Goal: Navigation & Orientation: Find specific page/section

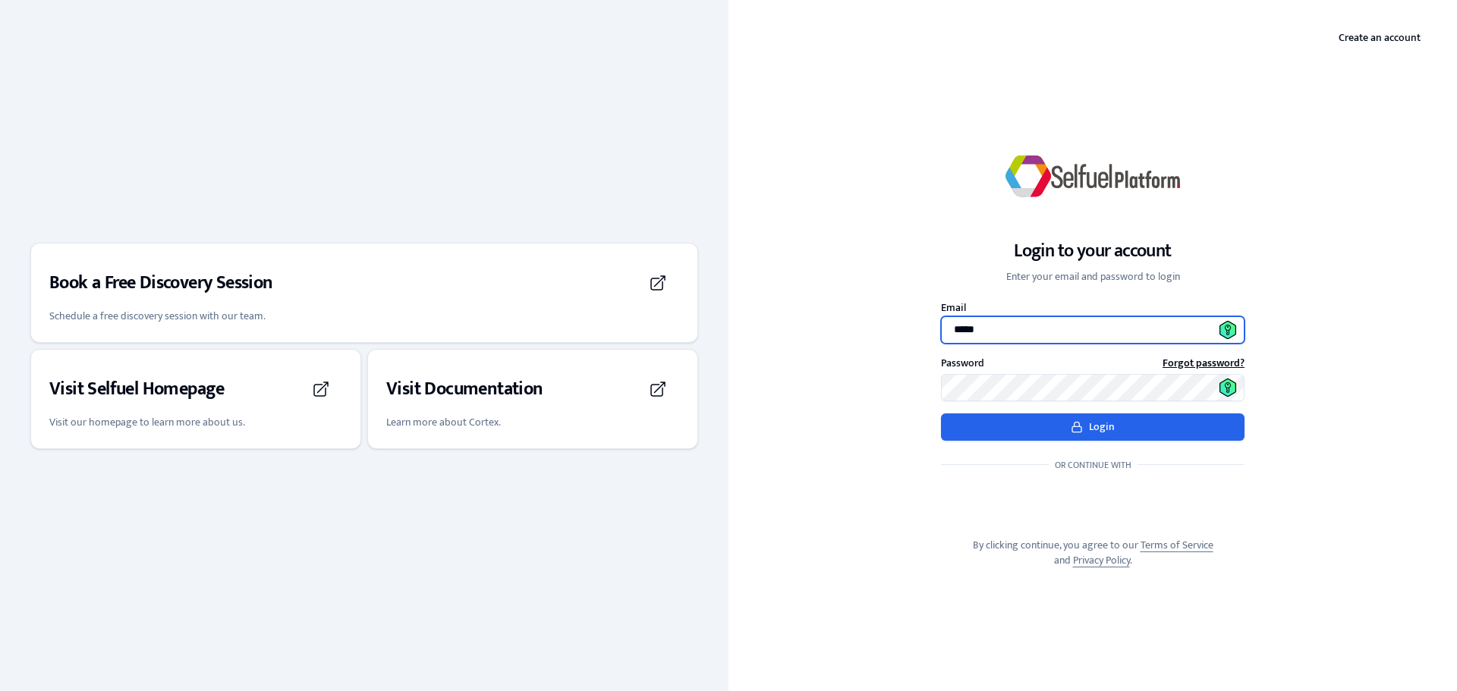
click at [1049, 333] on input "*****" at bounding box center [1092, 329] width 303 height 27
type input "**********"
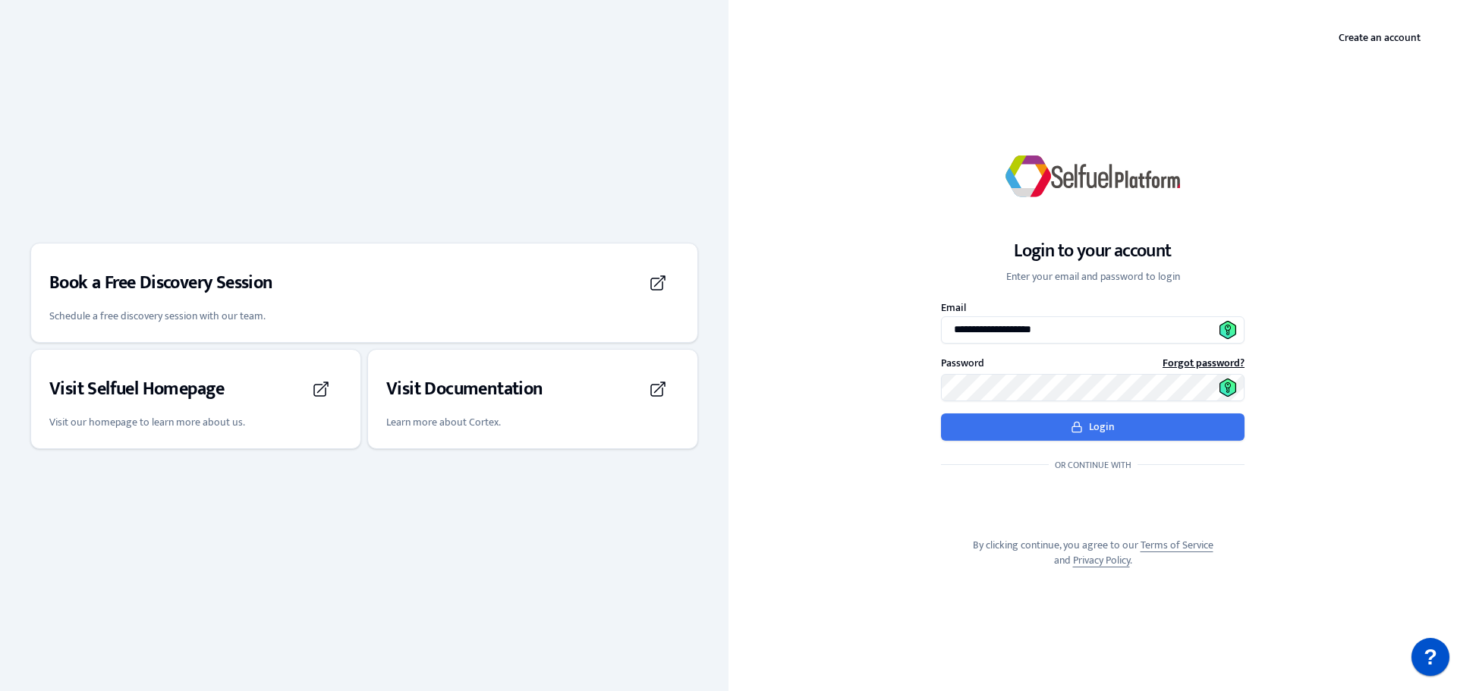
click at [1041, 432] on button "Login" at bounding box center [1092, 426] width 303 height 27
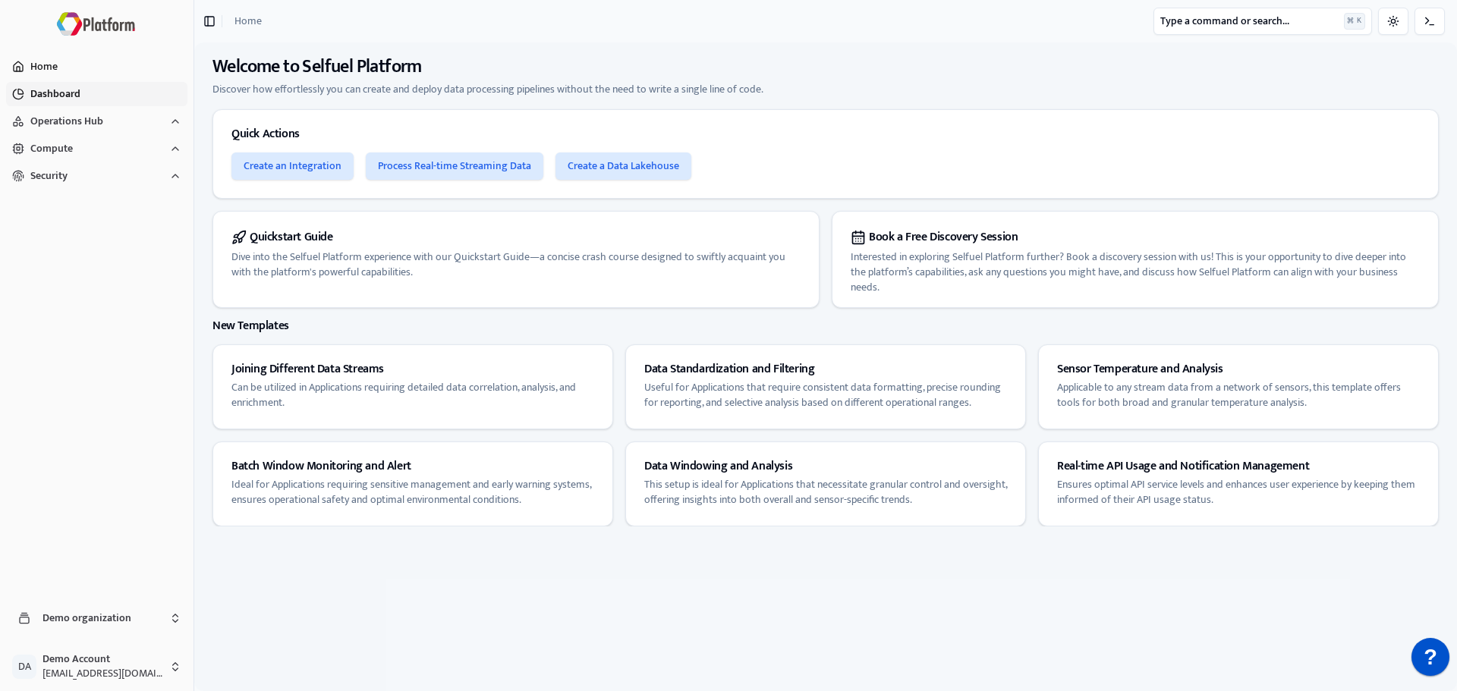
click at [61, 87] on button "Dashboard" at bounding box center [96, 94] width 181 height 24
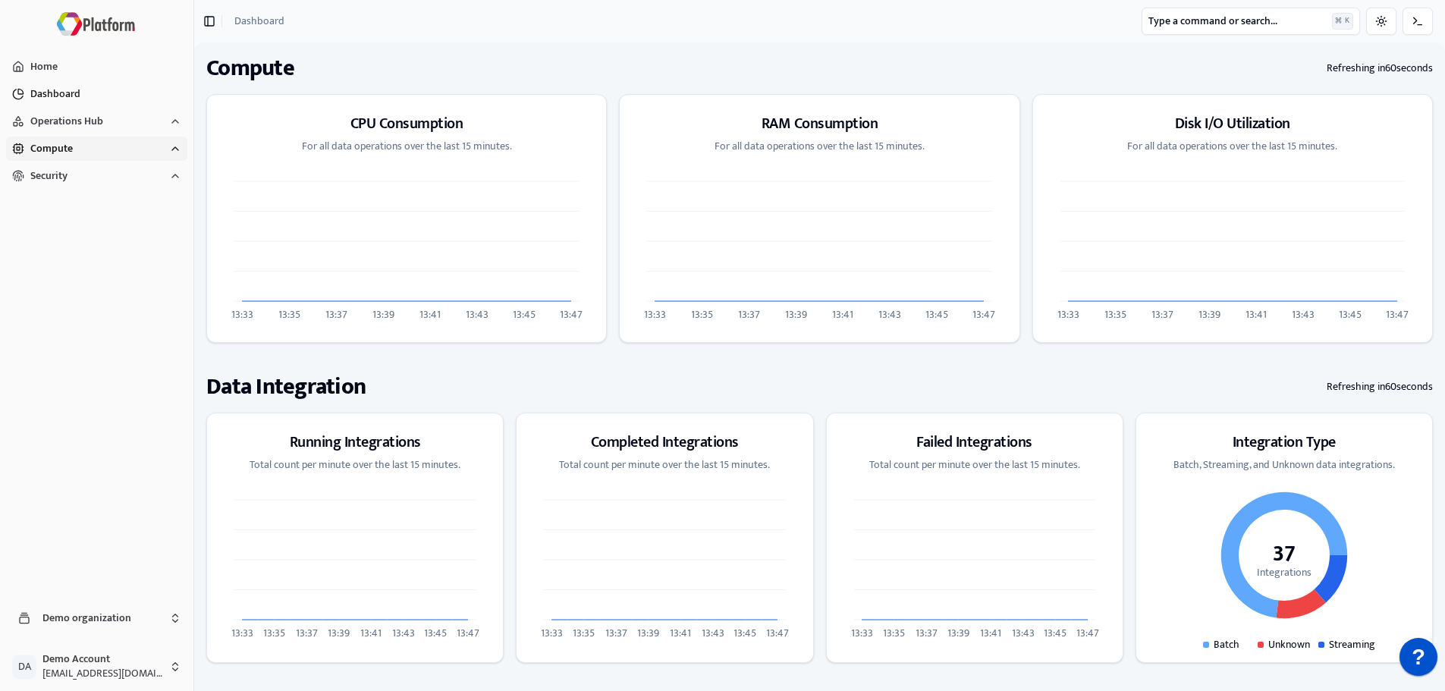
click at [64, 149] on span "Compute" at bounding box center [51, 148] width 42 height 15
click at [64, 193] on button "Runner Metrics" at bounding box center [107, 202] width 162 height 24
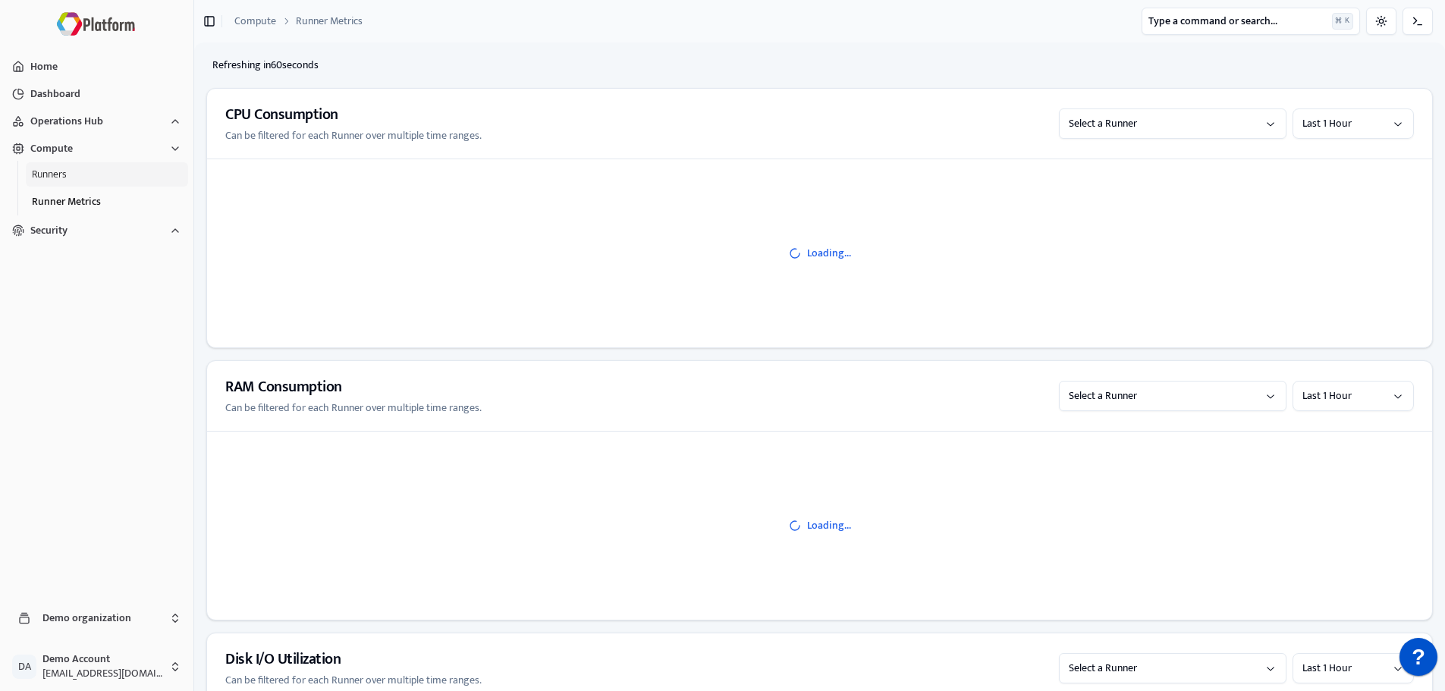
click at [64, 172] on button "Runners" at bounding box center [107, 174] width 162 height 24
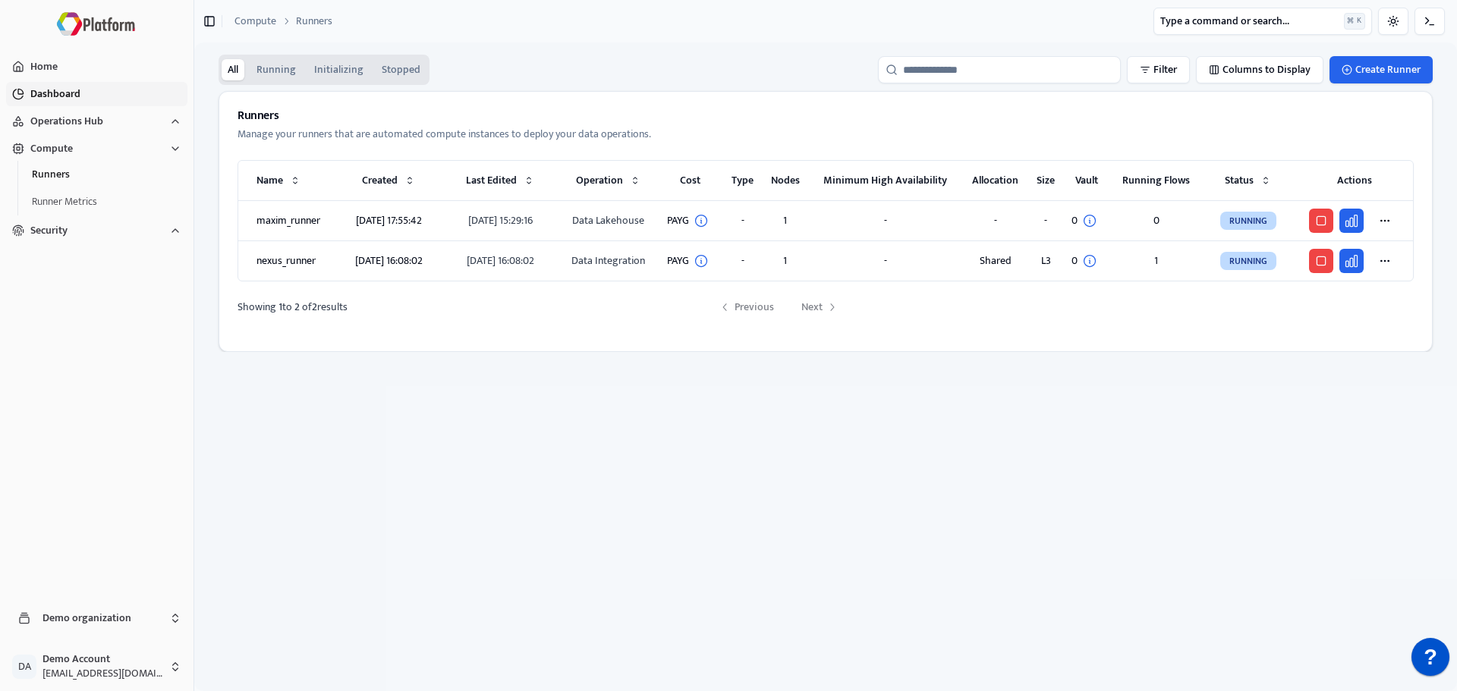
click at [68, 98] on button "Dashboard" at bounding box center [96, 94] width 181 height 24
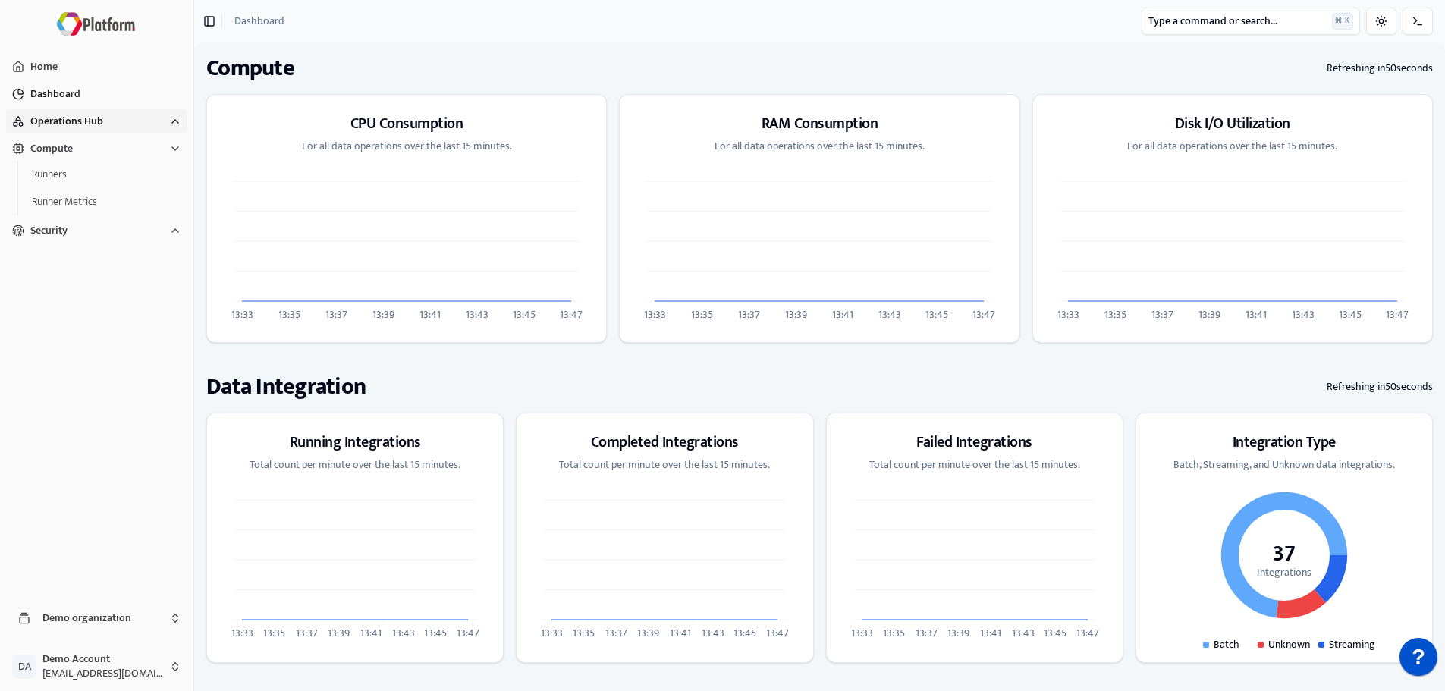
click at [124, 124] on button "Operations Hub" at bounding box center [96, 121] width 181 height 24
click at [115, 198] on button "Data Lakehouse" at bounding box center [107, 202] width 162 height 24
click at [121, 256] on button "Query Analytics" at bounding box center [117, 255] width 143 height 24
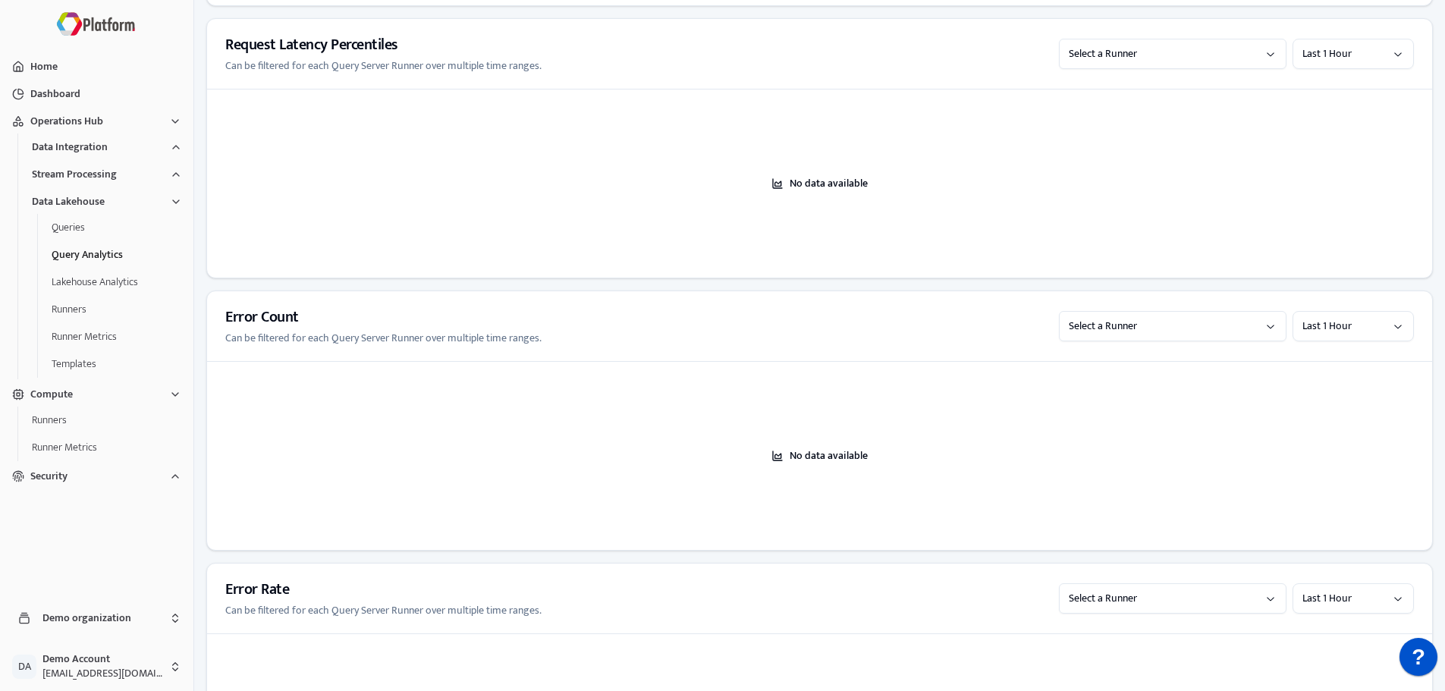
scroll to position [1138, 0]
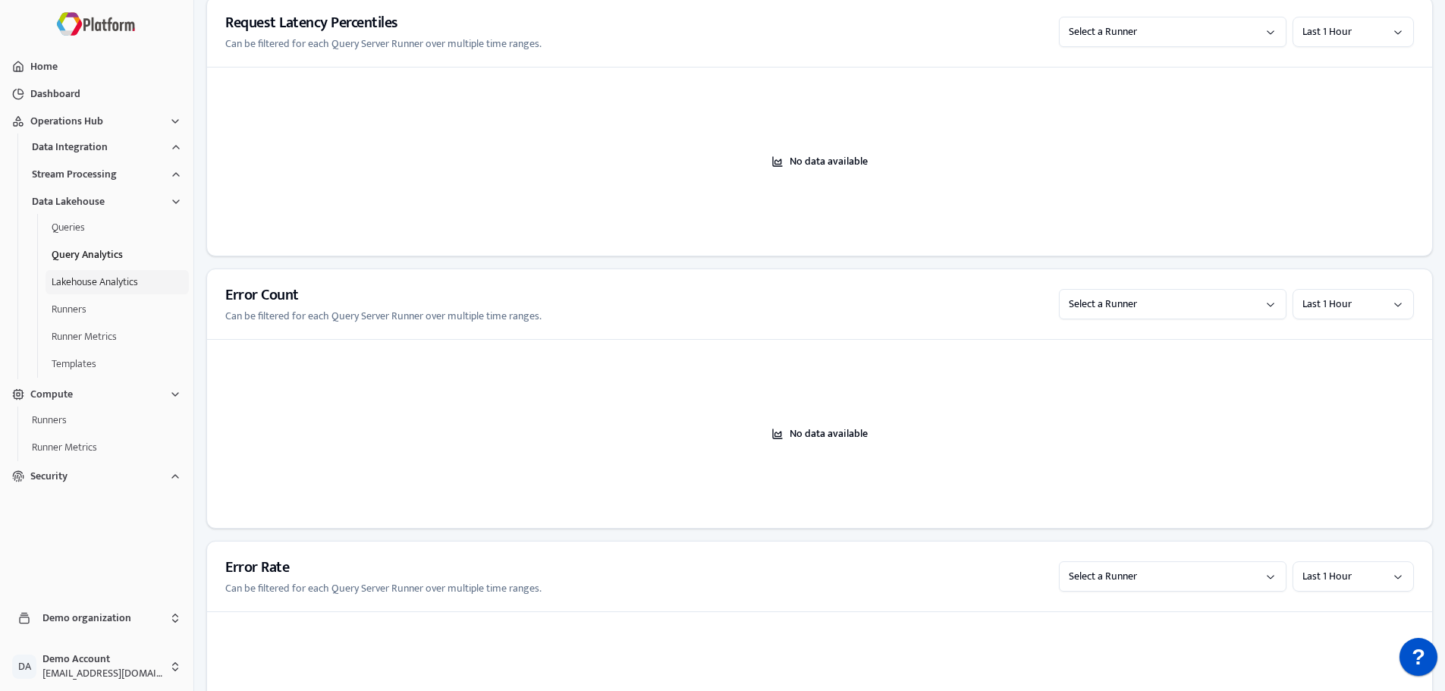
click at [113, 286] on button "Lakehouse Analytics" at bounding box center [117, 282] width 143 height 24
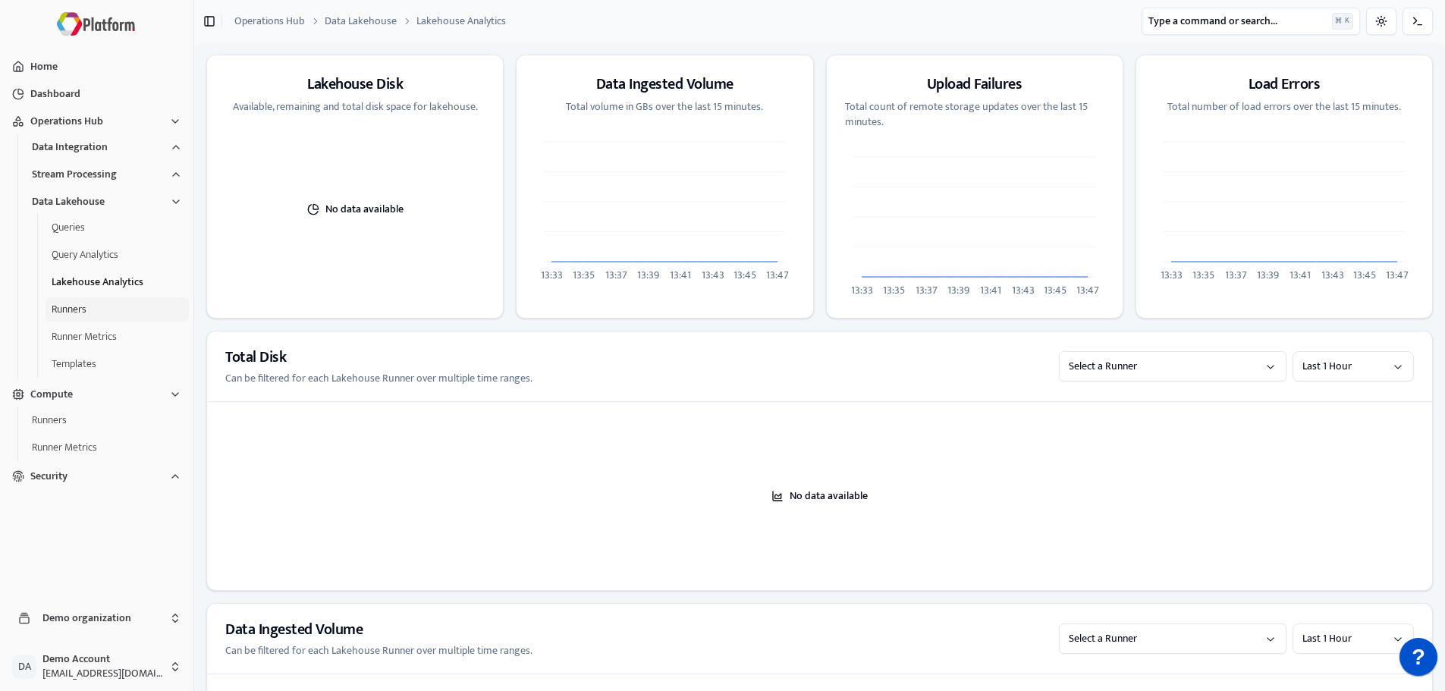
click at [63, 297] on button "Runners" at bounding box center [117, 309] width 143 height 24
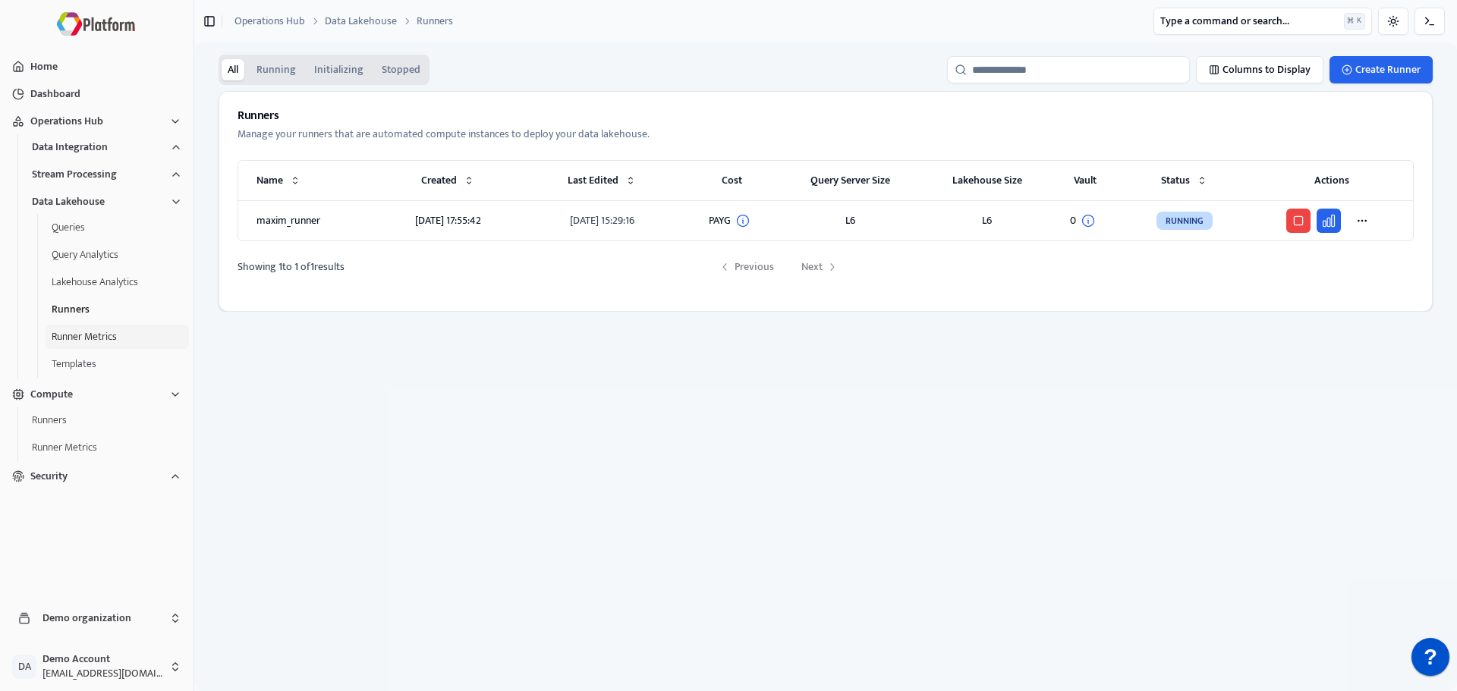
click at [74, 327] on button "Runner Metrics" at bounding box center [117, 337] width 143 height 24
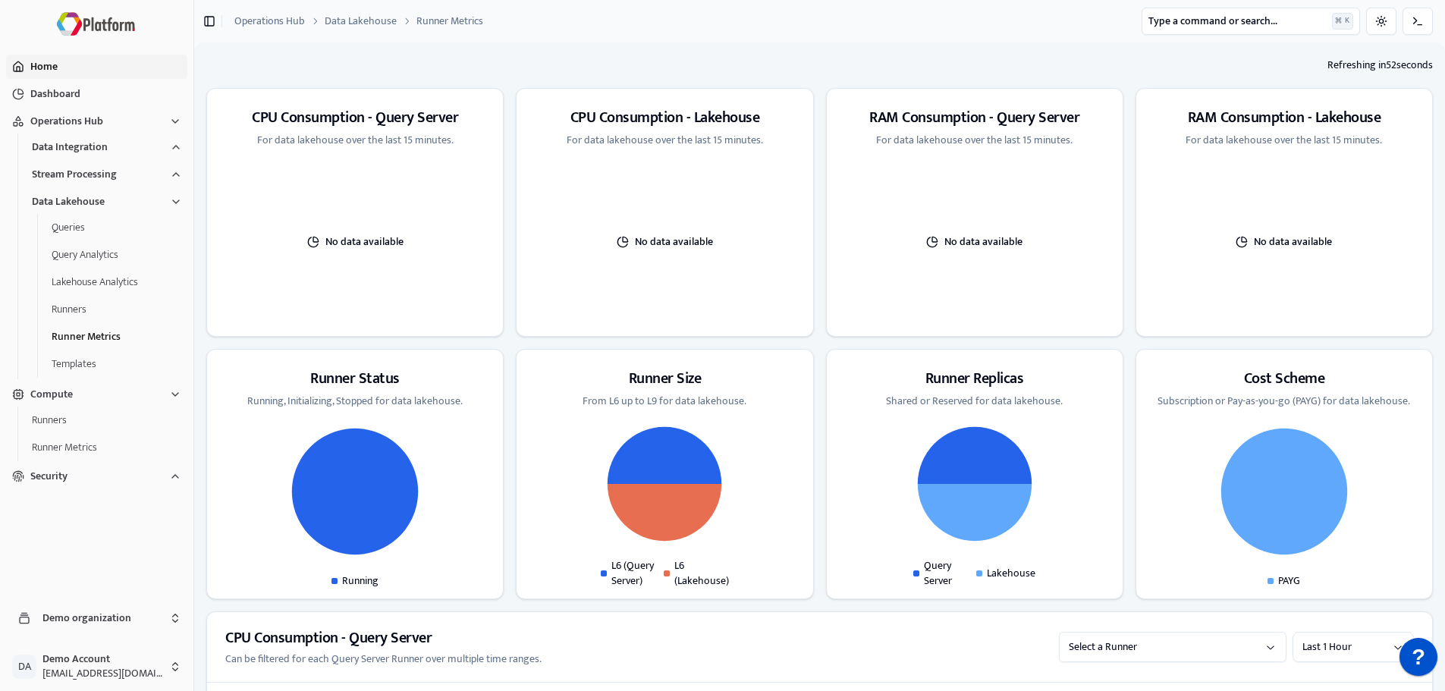
click at [44, 71] on button "Home" at bounding box center [96, 67] width 181 height 24
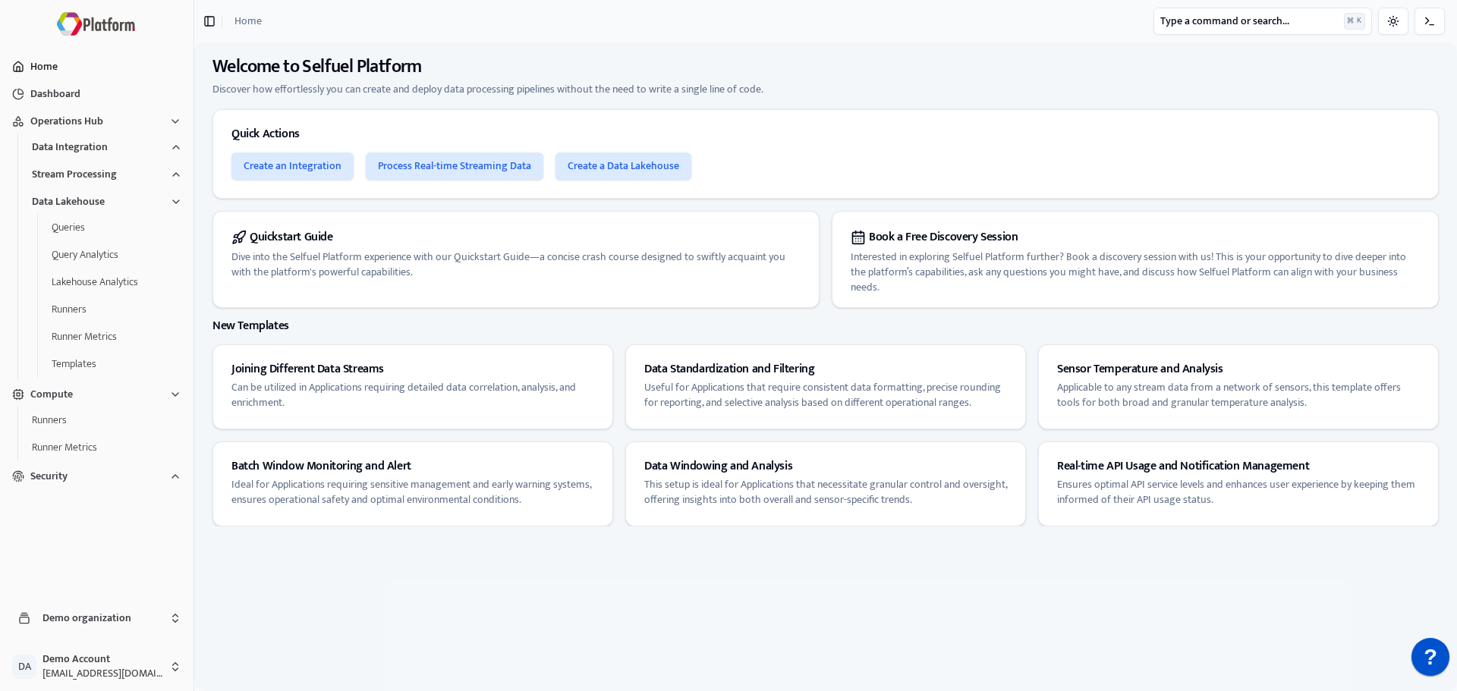
click at [54, 77] on button "Home" at bounding box center [96, 67] width 181 height 24
click at [58, 91] on button "Dashboard" at bounding box center [96, 94] width 181 height 24
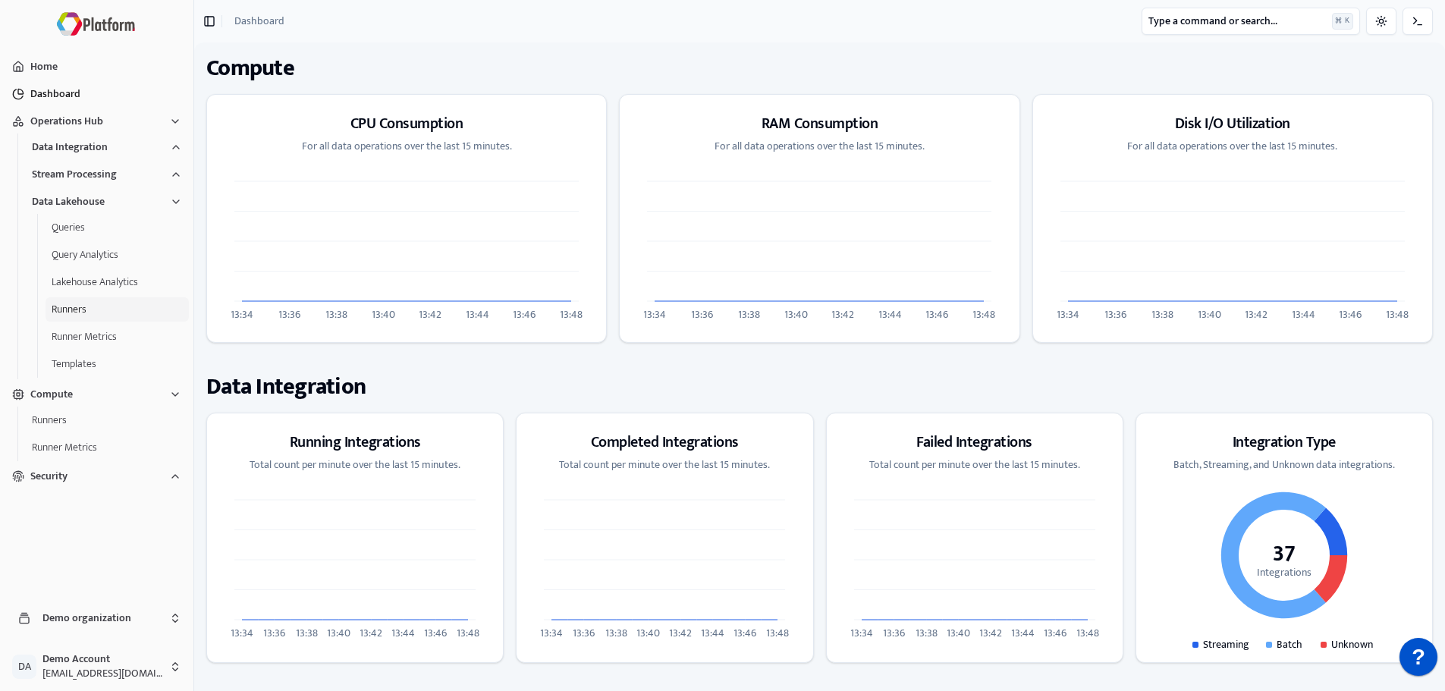
click at [90, 317] on button "Runners" at bounding box center [117, 309] width 143 height 24
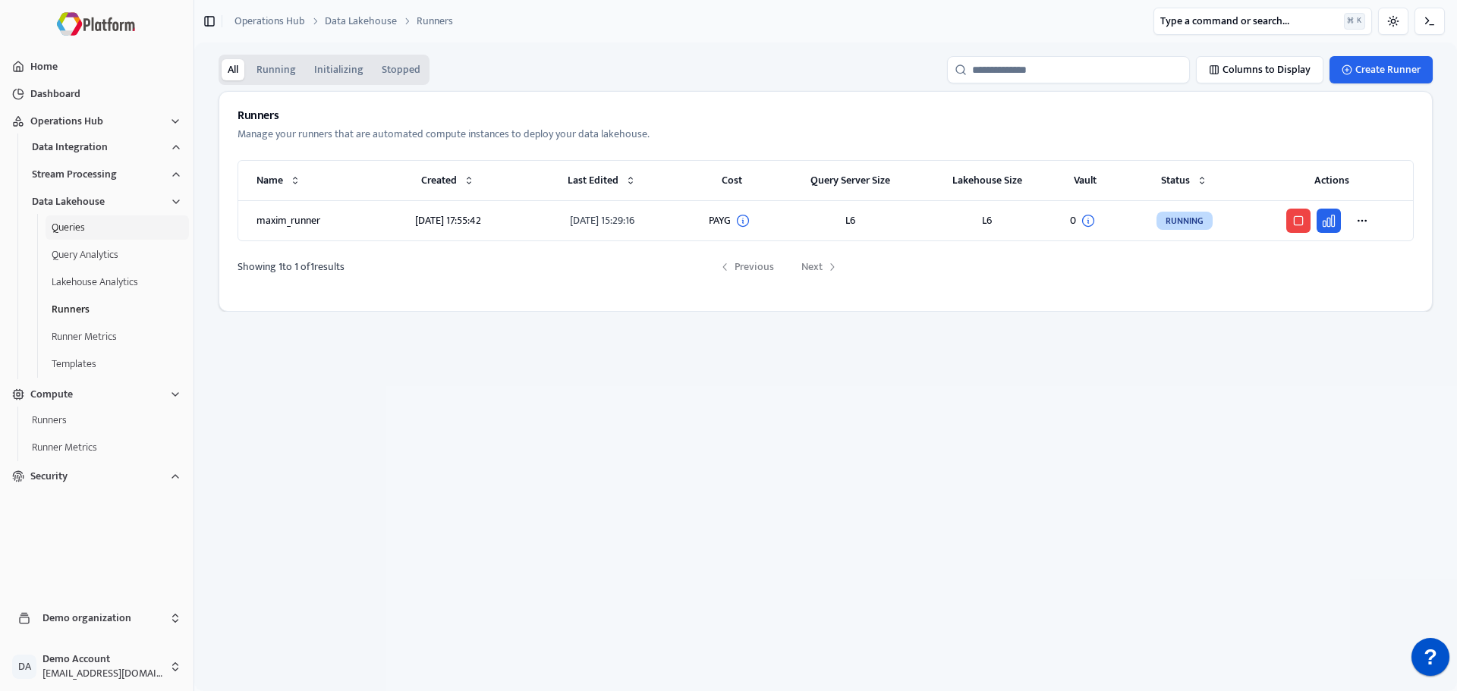
click at [80, 235] on button "Queries" at bounding box center [117, 227] width 143 height 24
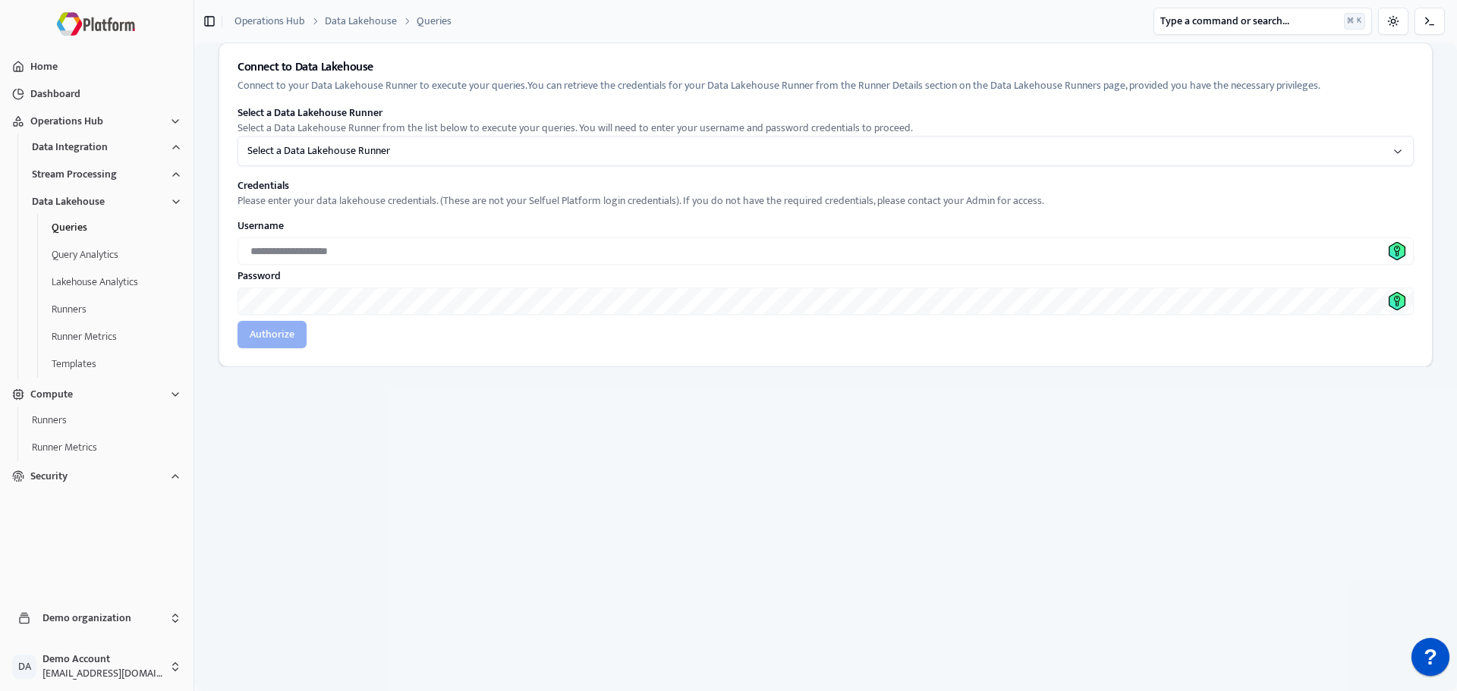
click at [367, 152] on html "**********" at bounding box center [728, 345] width 1457 height 691
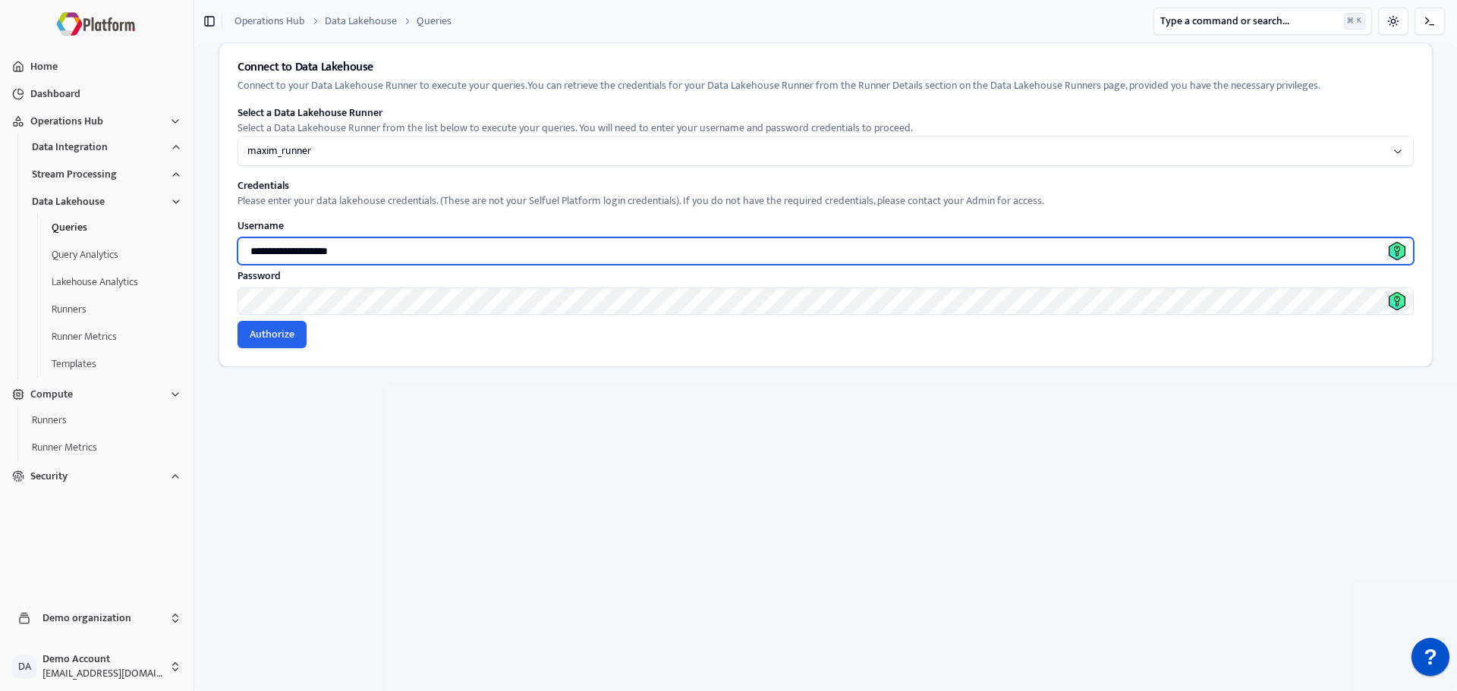
click at [348, 258] on input "**********" at bounding box center [825, 250] width 1176 height 27
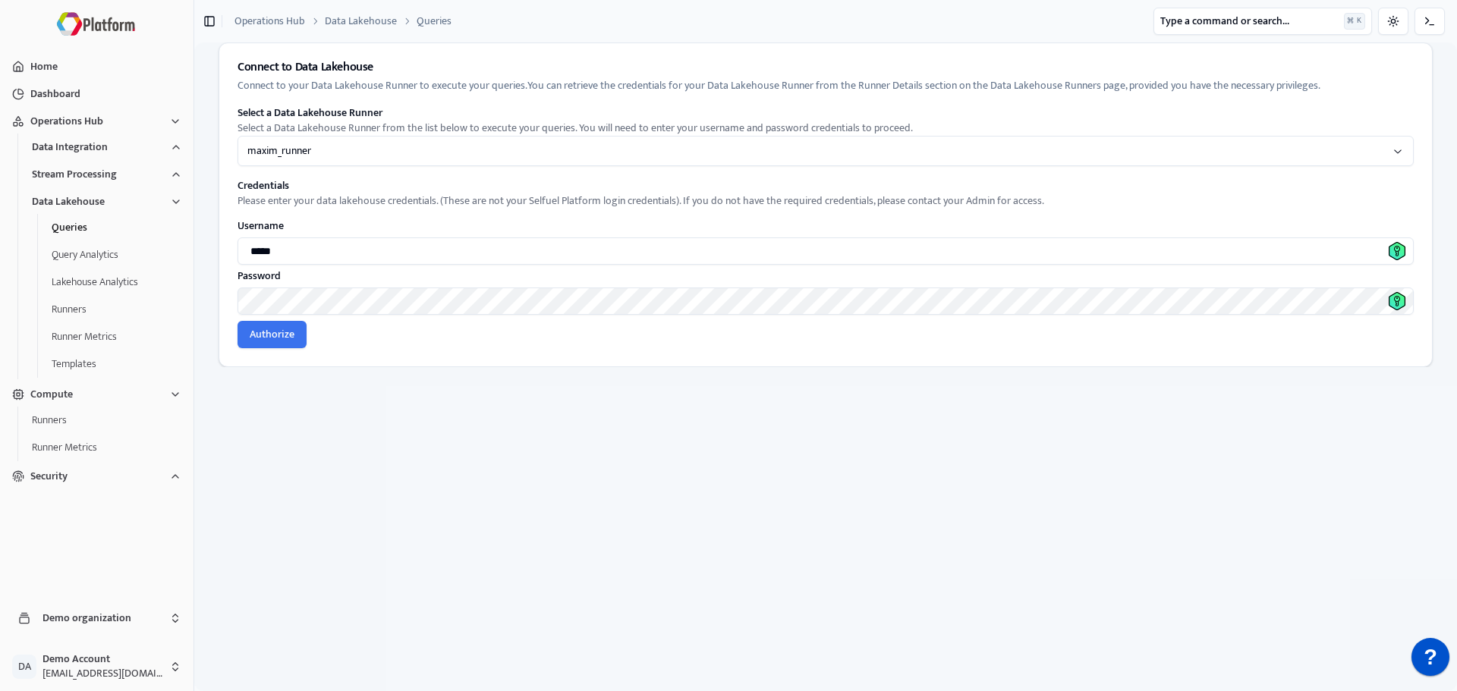
click at [261, 333] on button "Authorize" at bounding box center [271, 334] width 69 height 27
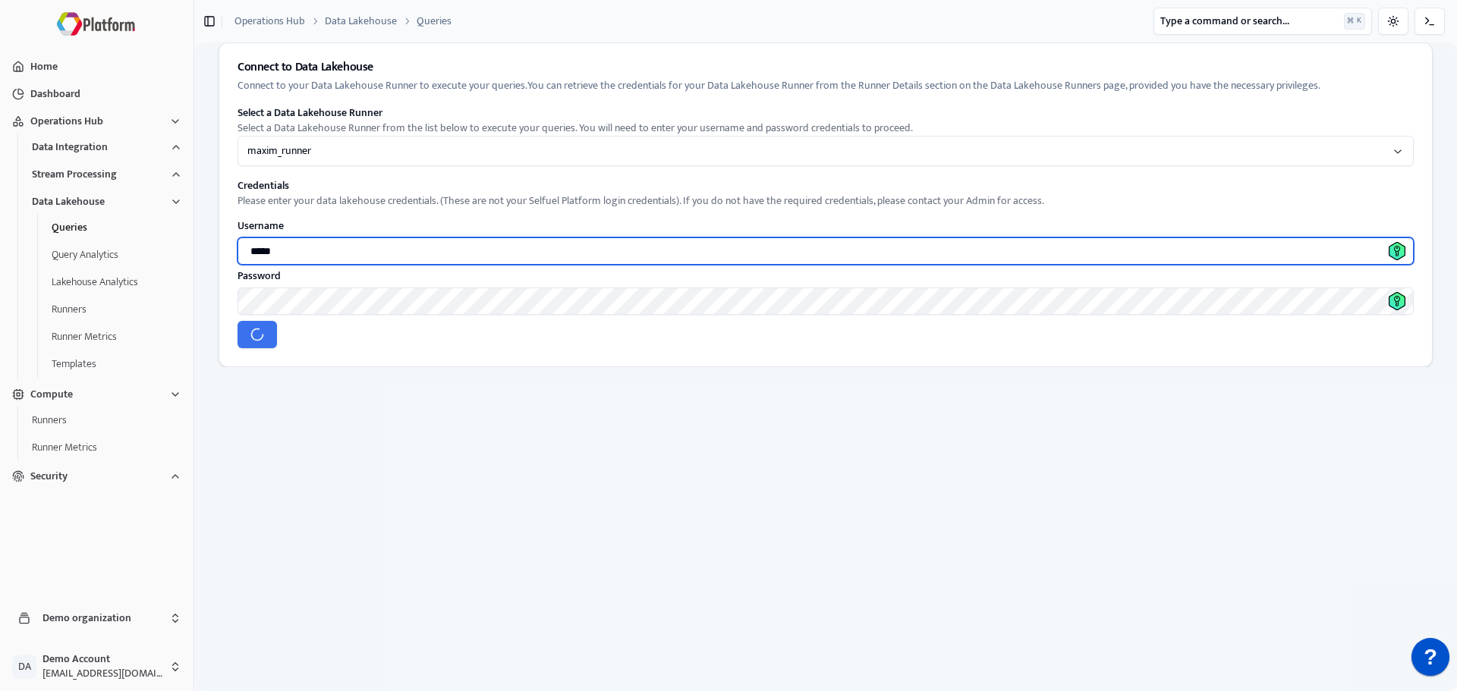
type input "**********"
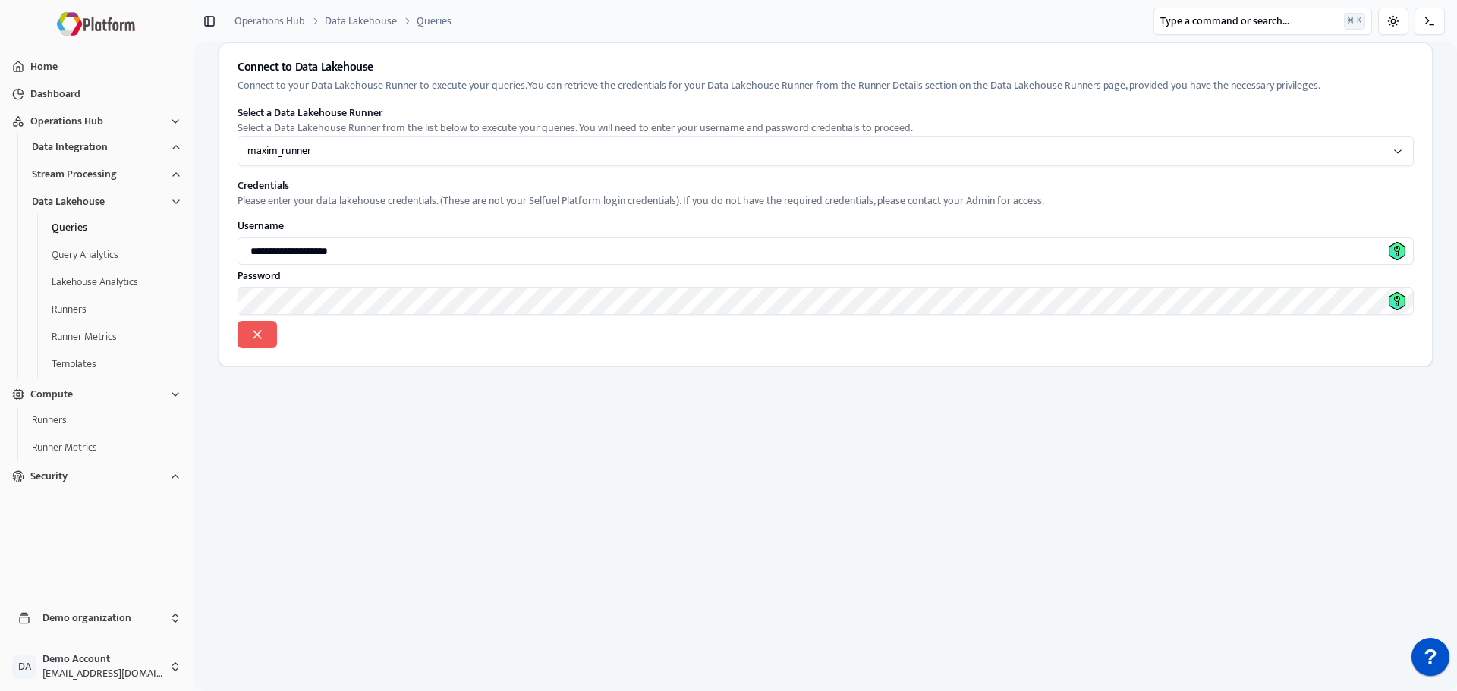
click at [261, 330] on icon at bounding box center [257, 334] width 15 height 15
click at [68, 61] on button "Home" at bounding box center [96, 67] width 181 height 24
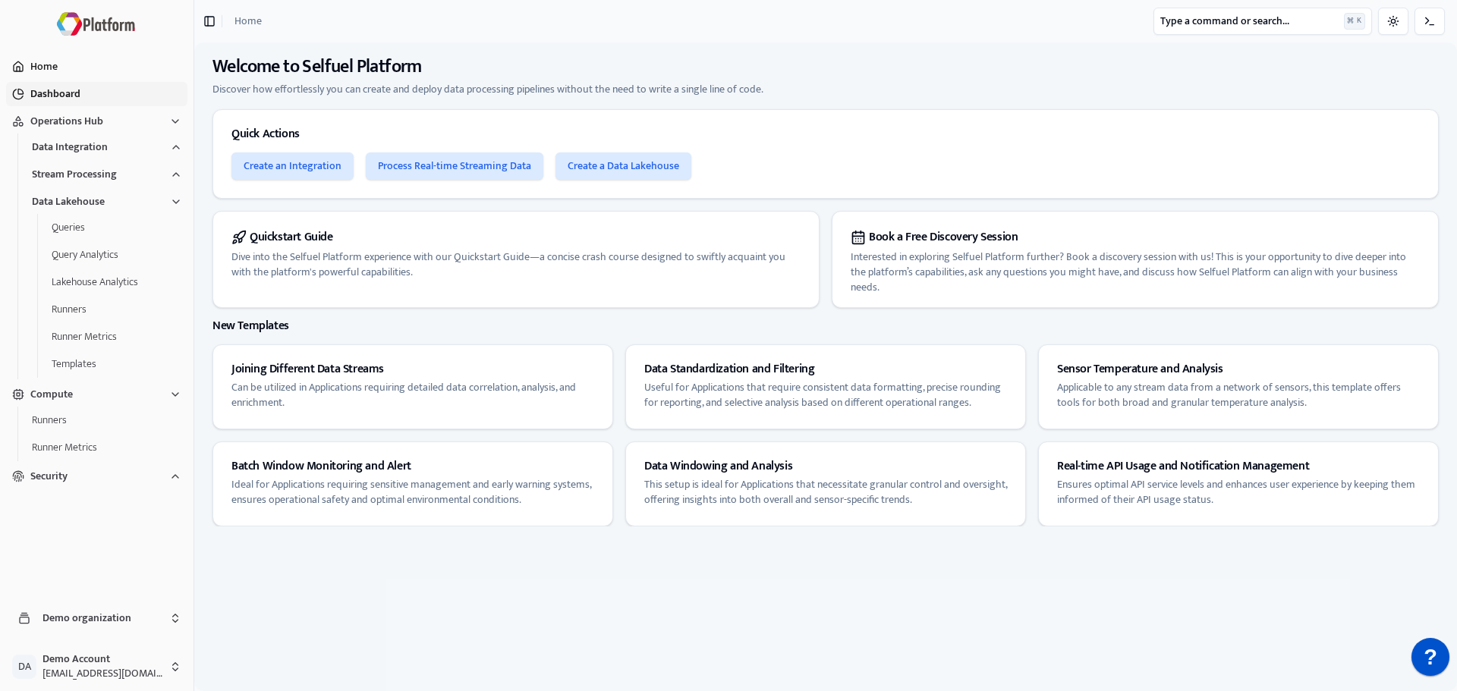
click at [71, 96] on button "Dashboard" at bounding box center [96, 94] width 181 height 24
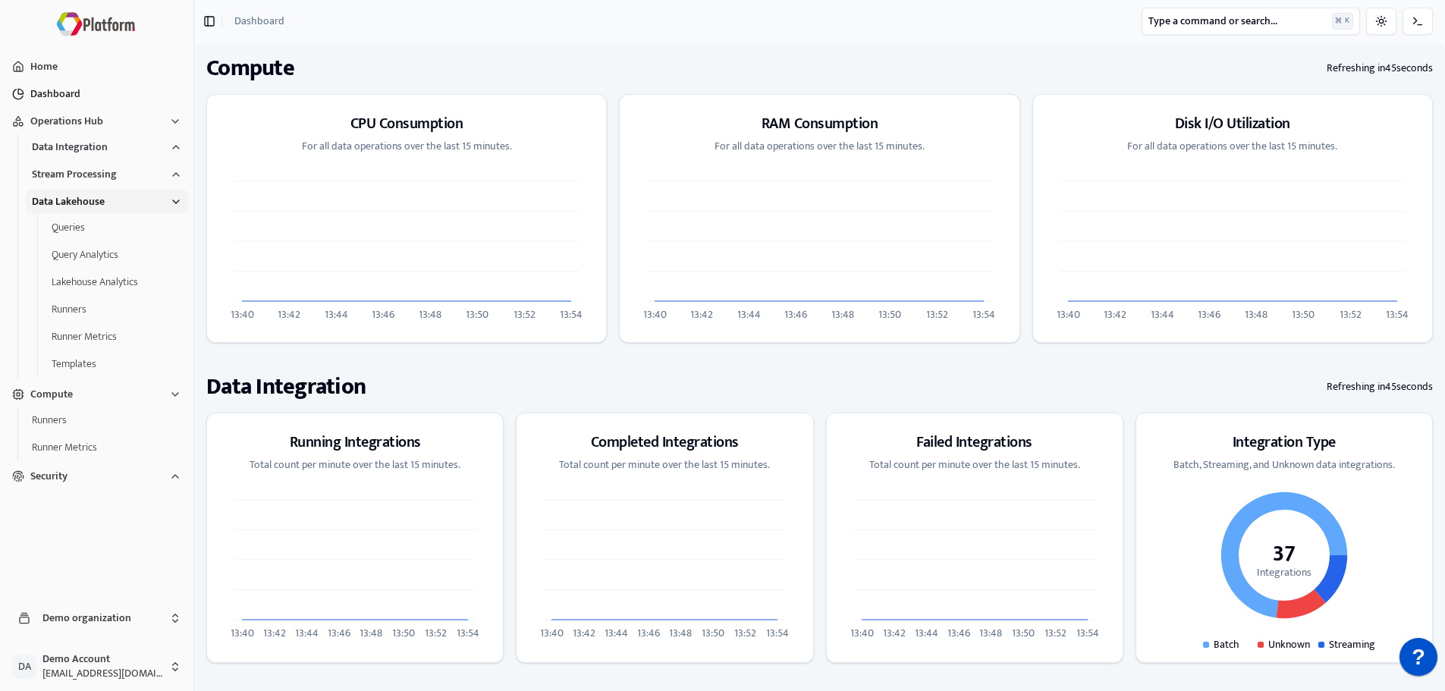
click at [121, 200] on button "Data Lakehouse" at bounding box center [107, 202] width 162 height 24
click at [161, 262] on button "Runners" at bounding box center [107, 256] width 162 height 24
